Goal: Task Accomplishment & Management: Manage account settings

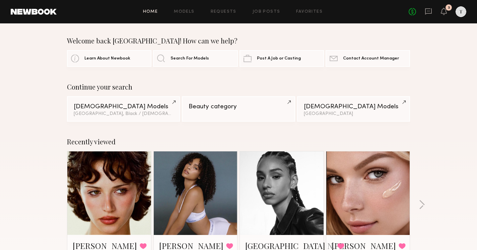
click at [440, 15] on div "No fees up to $5,000 3" at bounding box center [437, 11] width 58 height 11
click at [441, 10] on icon at bounding box center [444, 11] width 6 height 7
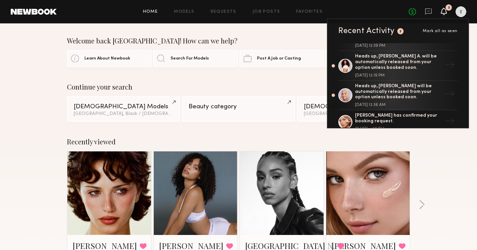
scroll to position [29, 0]
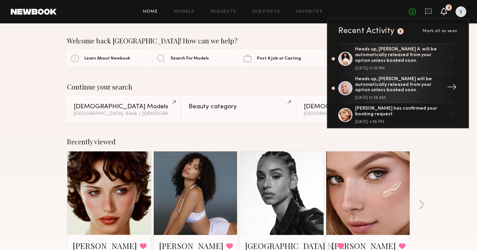
click at [418, 87] on div "Heads up, [PERSON_NAME] will be automatically released from your option unless …" at bounding box center [398, 85] width 87 height 17
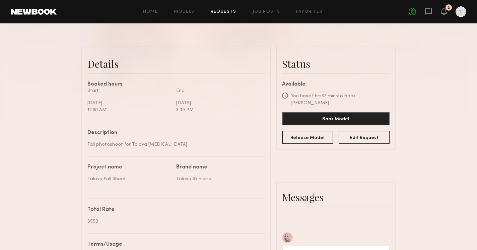
scroll to position [146, 0]
click at [299, 130] on button "Release Model" at bounding box center [307, 136] width 51 height 13
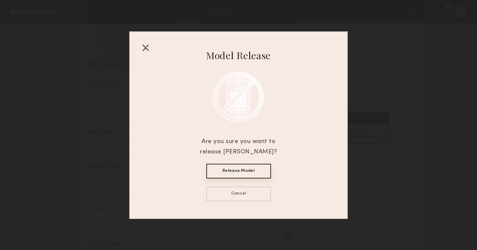
click at [235, 171] on button "Release Model" at bounding box center [238, 171] width 65 height 15
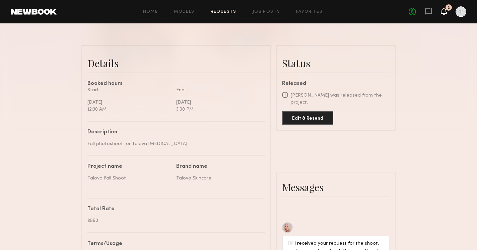
click at [444, 10] on icon at bounding box center [443, 11] width 5 height 5
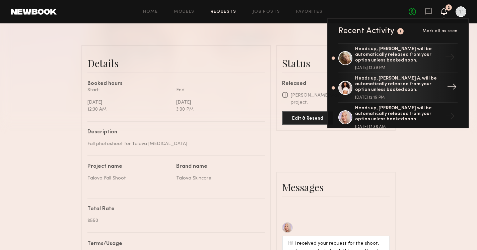
click at [404, 82] on div "Heads up, [PERSON_NAME] A. will be automatically released from your option unle…" at bounding box center [398, 84] width 87 height 17
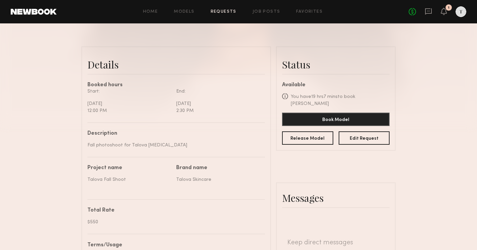
scroll to position [153, 0]
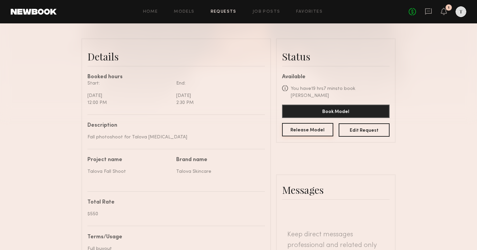
click at [313, 125] on button "Release Model" at bounding box center [307, 129] width 51 height 13
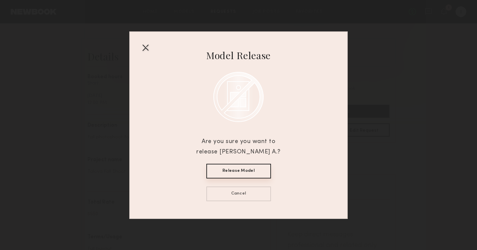
click at [263, 168] on button "Release Model" at bounding box center [238, 171] width 65 height 15
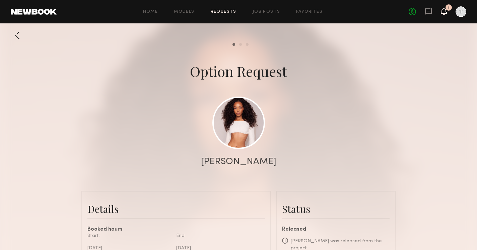
scroll to position [0, 0]
click at [444, 12] on icon at bounding box center [443, 11] width 5 height 5
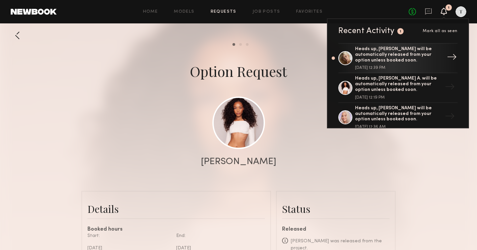
click at [397, 52] on div "Heads up, [PERSON_NAME] will be automatically released from your option unless …" at bounding box center [398, 55] width 87 height 17
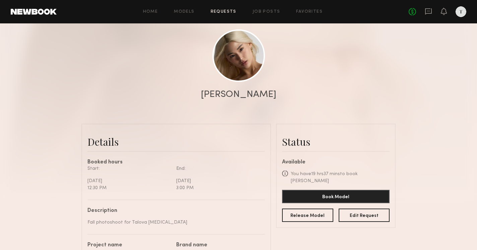
scroll to position [92, 0]
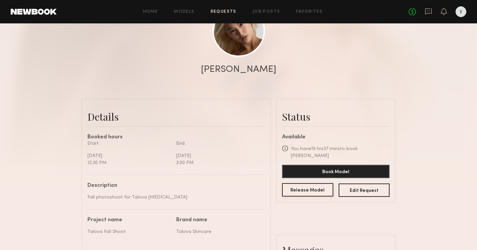
click at [307, 186] on button "Release Model" at bounding box center [307, 189] width 51 height 13
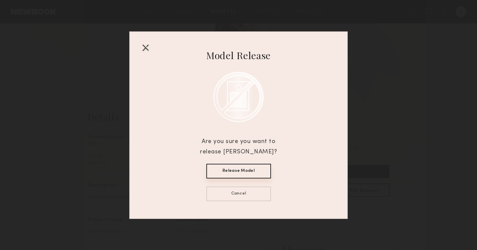
click at [257, 168] on button "Release Model" at bounding box center [238, 171] width 65 height 15
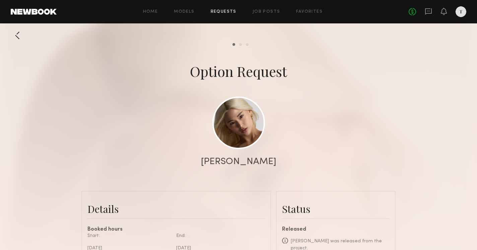
scroll to position [0, 0]
click at [426, 11] on icon at bounding box center [428, 11] width 7 height 7
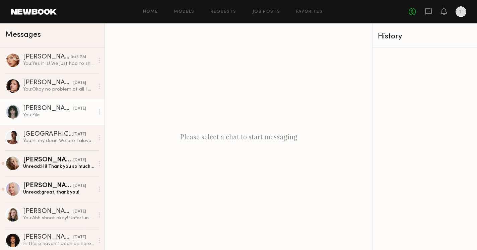
click at [91, 118] on div "You: File" at bounding box center [58, 115] width 71 height 6
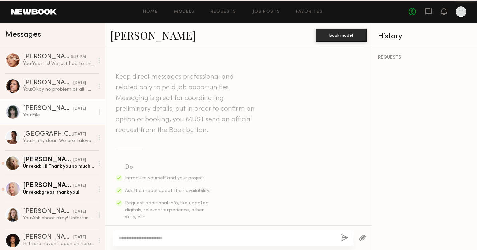
scroll to position [261, 0]
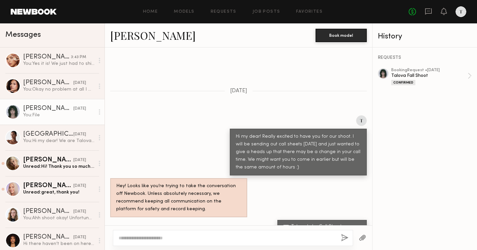
click at [187, 237] on textarea at bounding box center [227, 238] width 217 height 7
click at [151, 11] on link "Home" at bounding box center [150, 12] width 15 height 4
